Goal: Navigation & Orientation: Find specific page/section

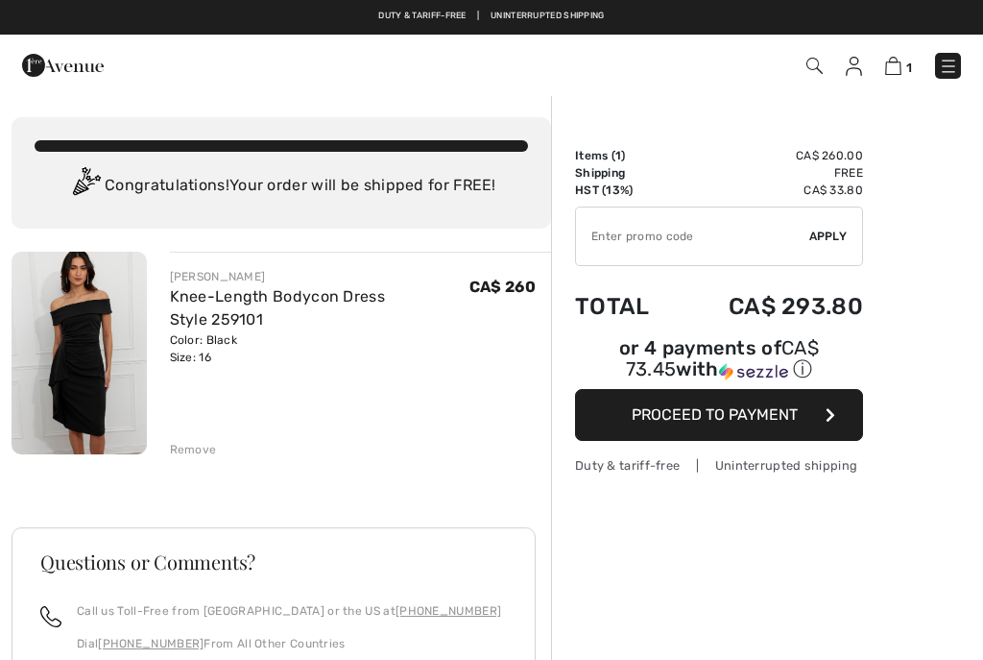
checkbox input "true"
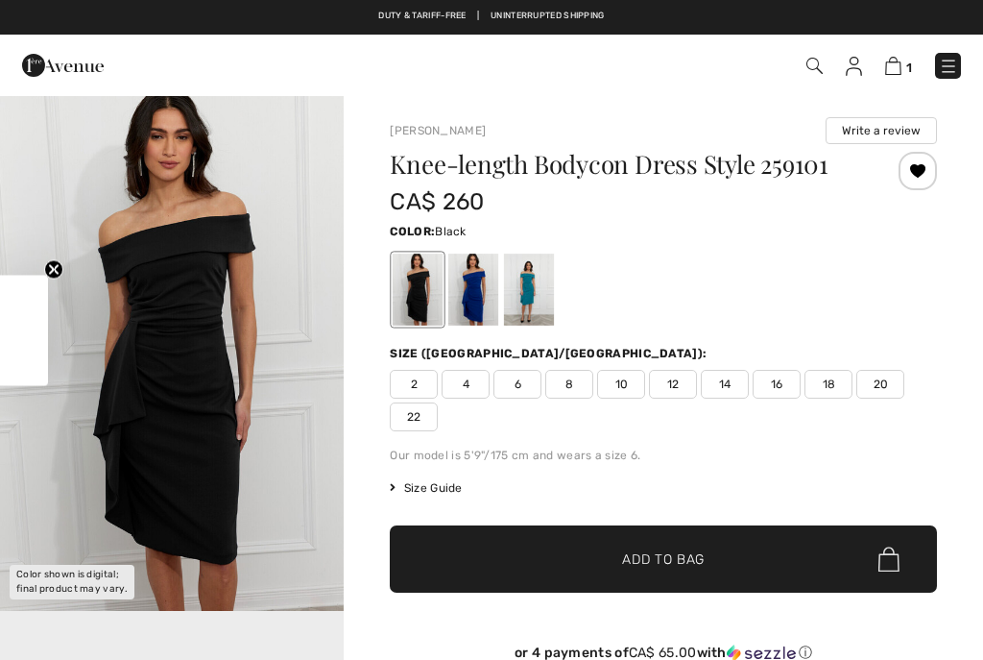
checkbox input "true"
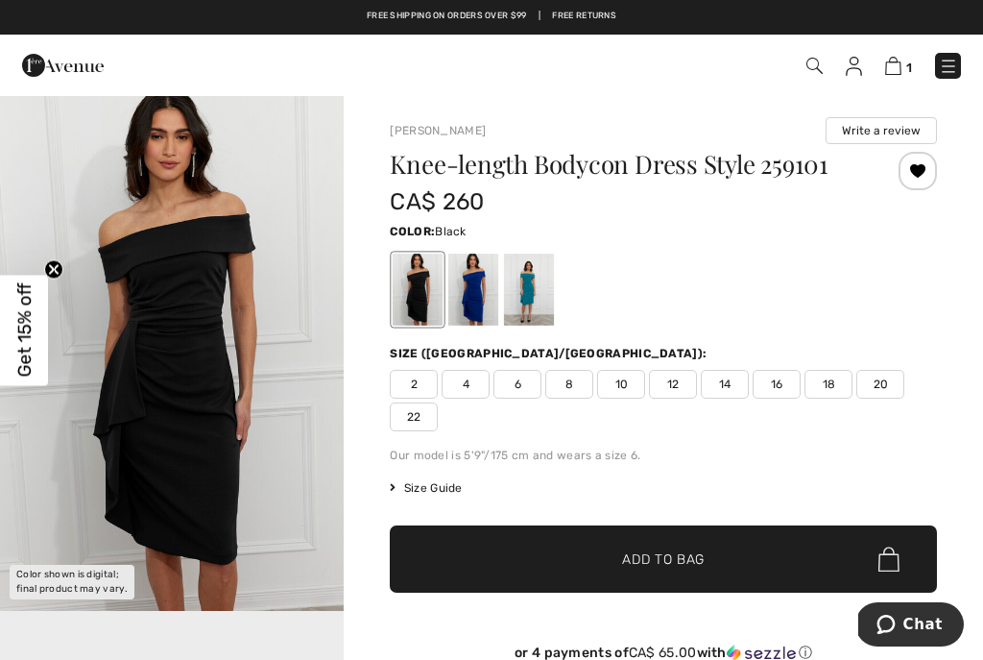
click at [846, 71] on img at bounding box center [854, 66] width 16 height 19
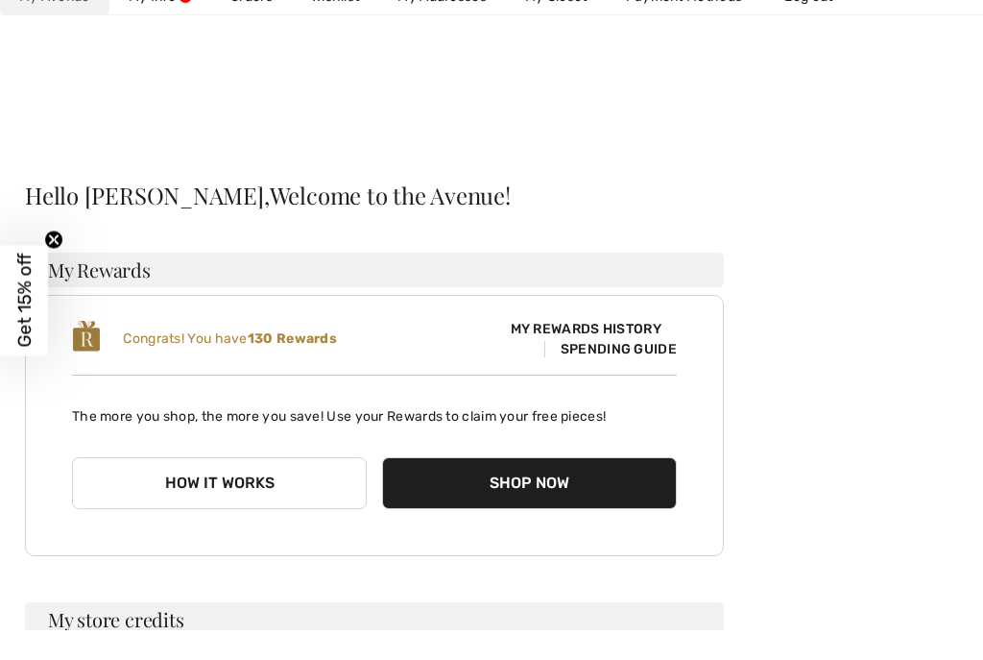
scroll to position [31, 0]
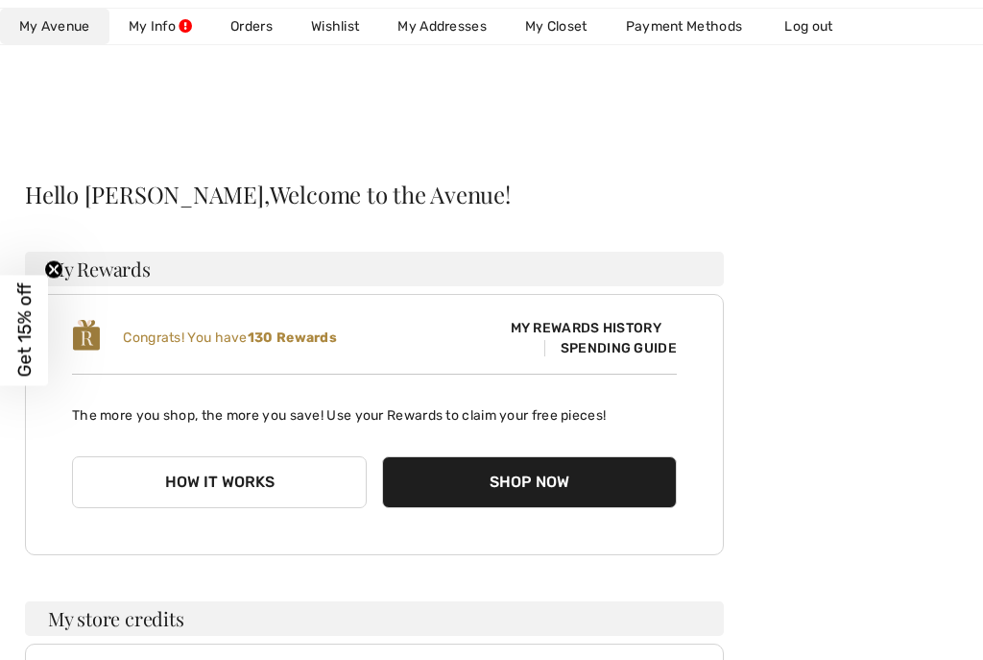
click at [328, 20] on link "Wishlist" at bounding box center [335, 27] width 86 height 36
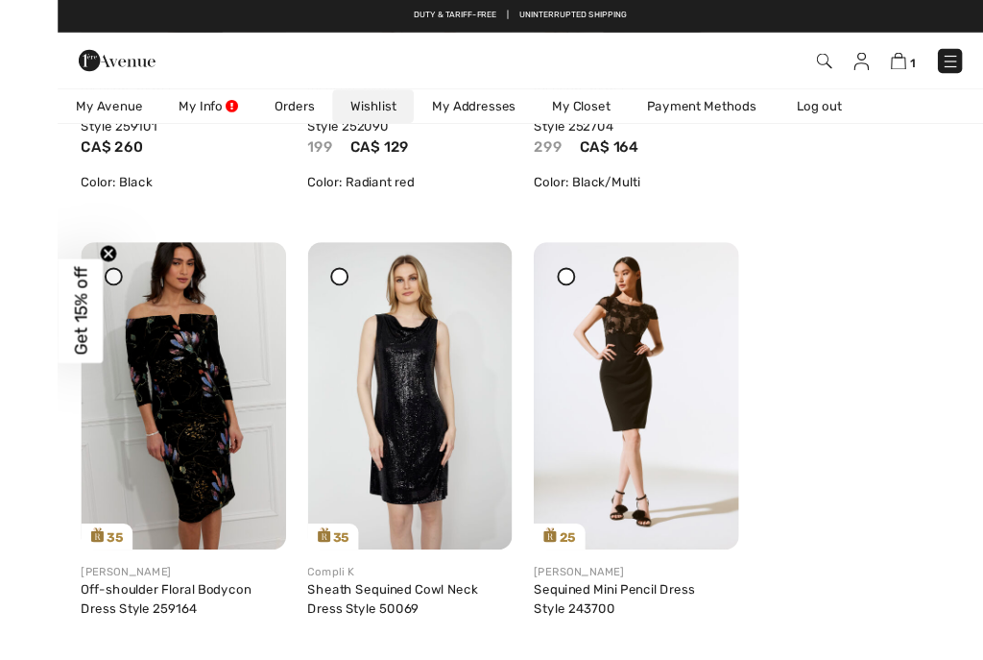
scroll to position [4785, 0]
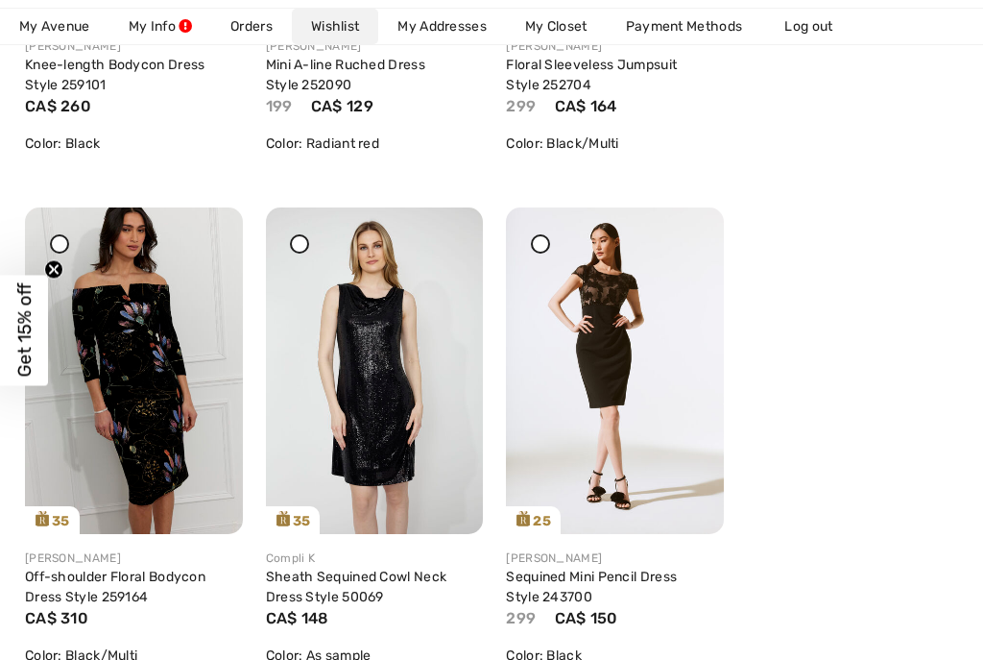
click at [412, 399] on img at bounding box center [375, 370] width 218 height 327
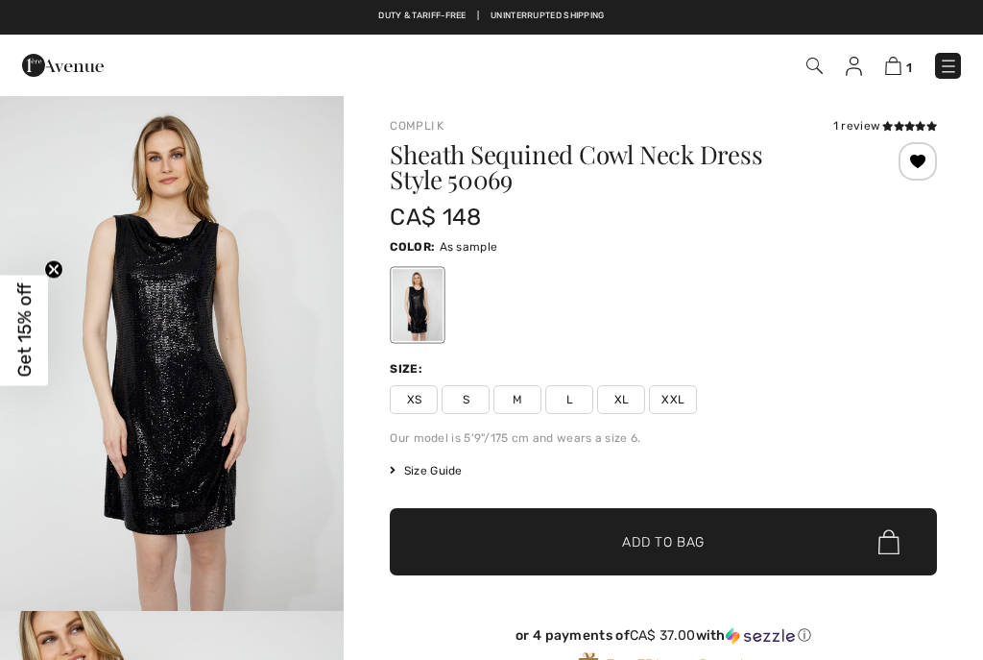
checkbox input "true"
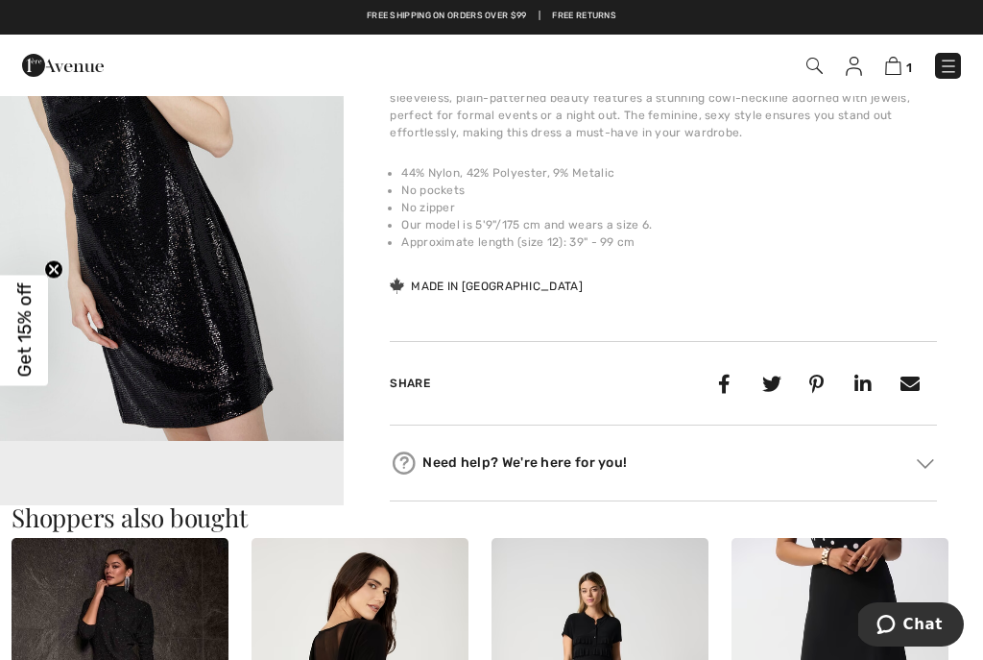
scroll to position [702, 0]
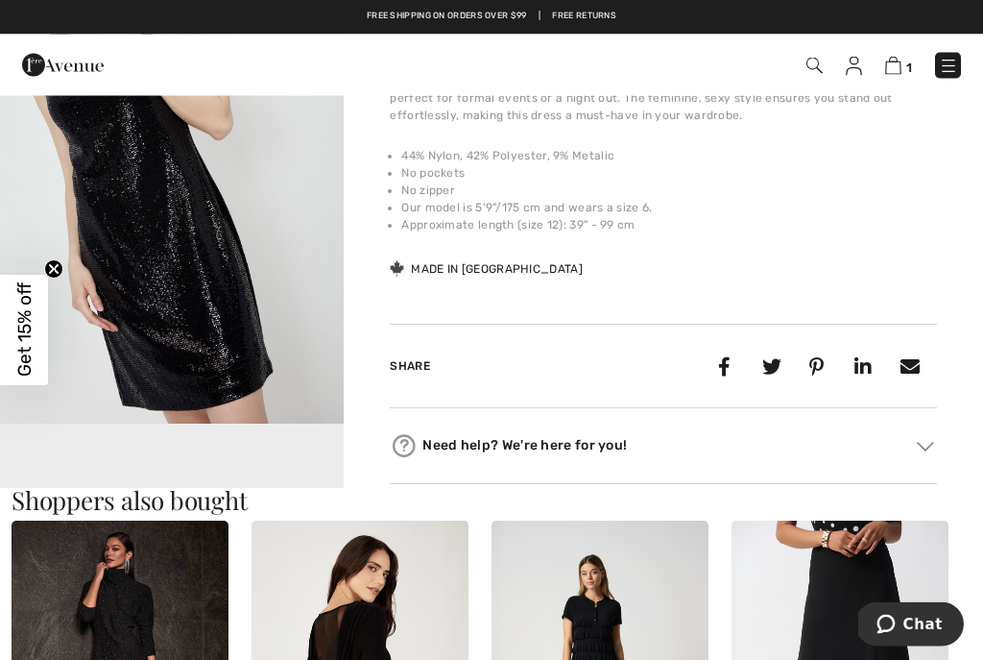
click at [266, 470] on video "Your browser does not support the video tag." at bounding box center [172, 510] width 344 height 172
click at [284, 481] on video "Your browser does not support the video tag." at bounding box center [172, 510] width 344 height 172
click at [279, 463] on video "Your browser does not support the video tag." at bounding box center [172, 510] width 344 height 172
click at [285, 465] on video "Your browser does not support the video tag." at bounding box center [172, 510] width 344 height 172
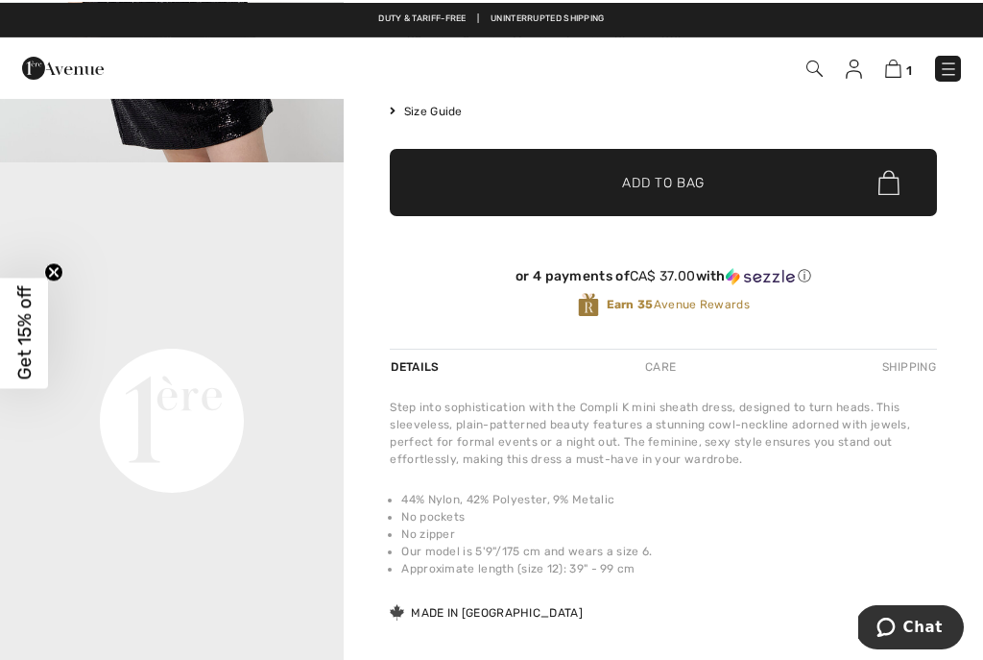
scroll to position [0, 0]
